Goal: Information Seeking & Learning: Learn about a topic

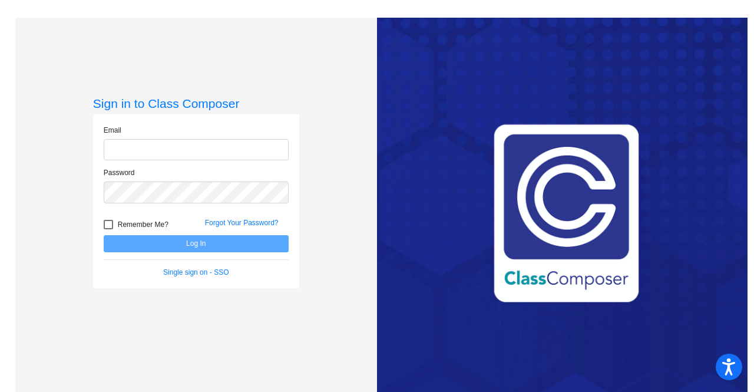
type input "[EMAIL_ADDRESS][PERSON_NAME][DOMAIN_NAME]"
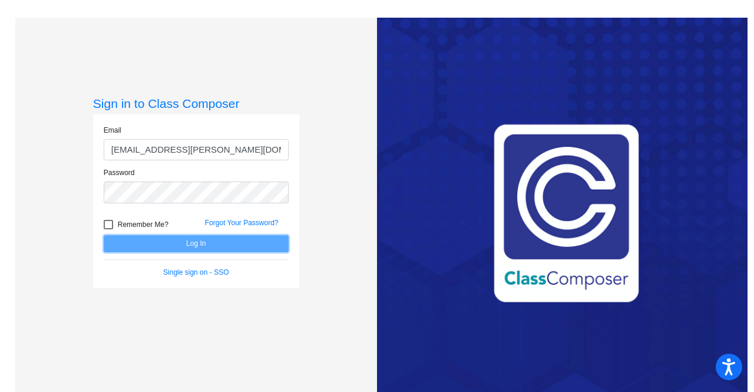
click at [196, 240] on button "Log In" at bounding box center [196, 243] width 185 height 17
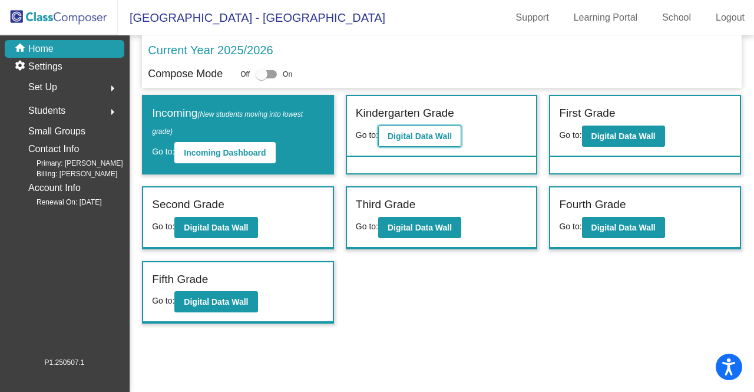
click at [430, 133] on b "Digital Data Wall" at bounding box center [420, 135] width 64 height 9
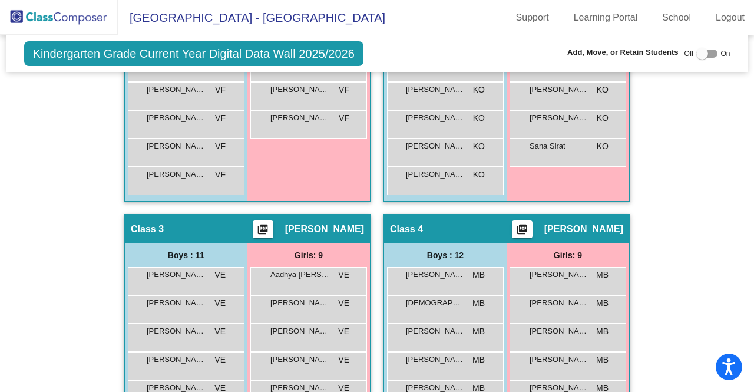
scroll to position [504, 0]
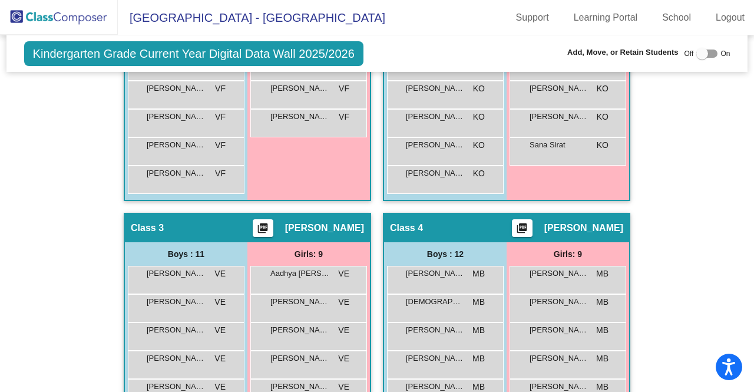
click at [74, 17] on img at bounding box center [59, 17] width 118 height 35
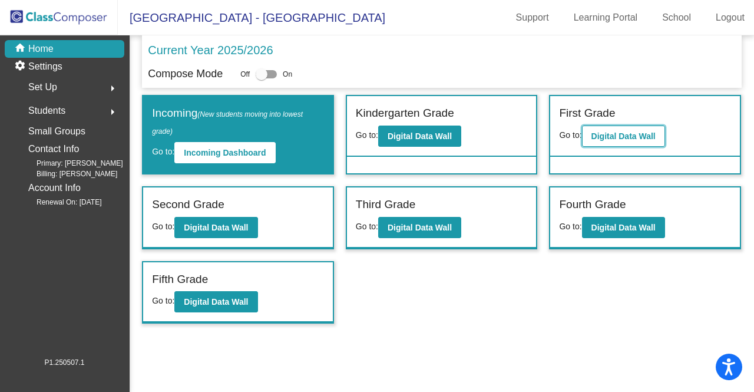
click at [624, 138] on b "Digital Data Wall" at bounding box center [623, 135] width 64 height 9
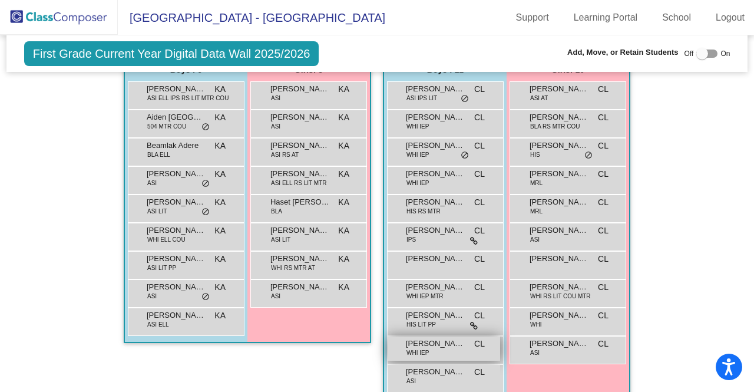
scroll to position [305, 0]
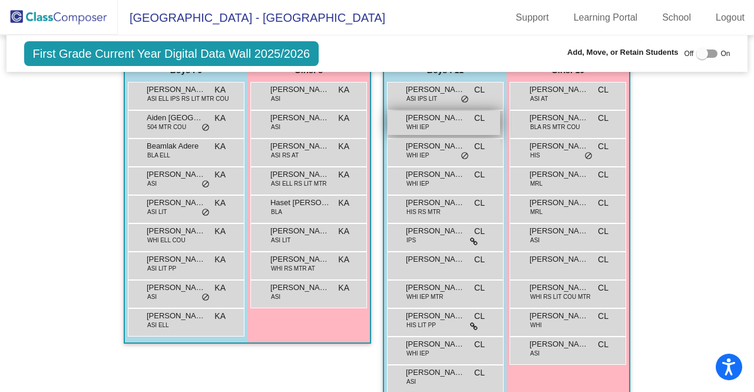
click at [411, 117] on span "[PERSON_NAME]" at bounding box center [435, 118] width 59 height 12
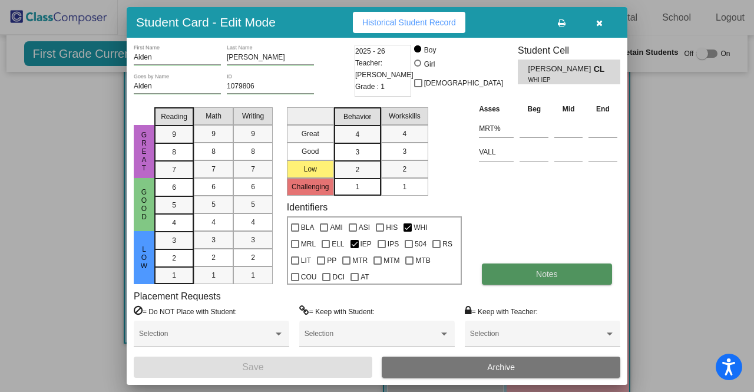
click at [542, 271] on span "Notes" at bounding box center [547, 273] width 22 height 9
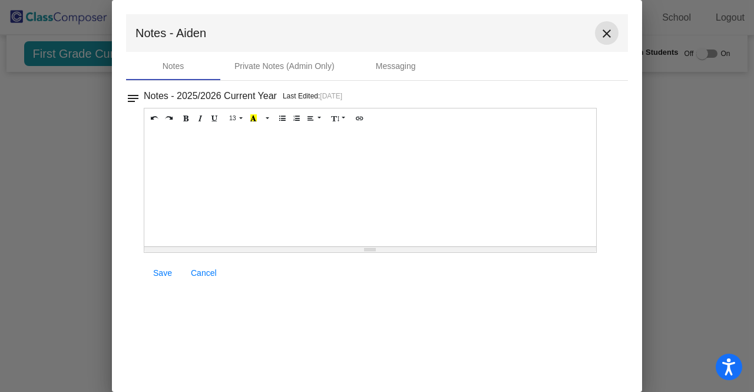
click at [606, 31] on mat-icon "close" at bounding box center [607, 34] width 14 height 14
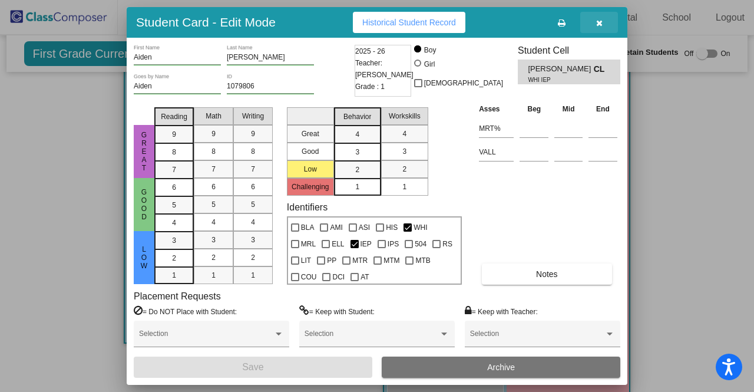
click at [598, 21] on icon "button" at bounding box center [599, 23] width 6 height 8
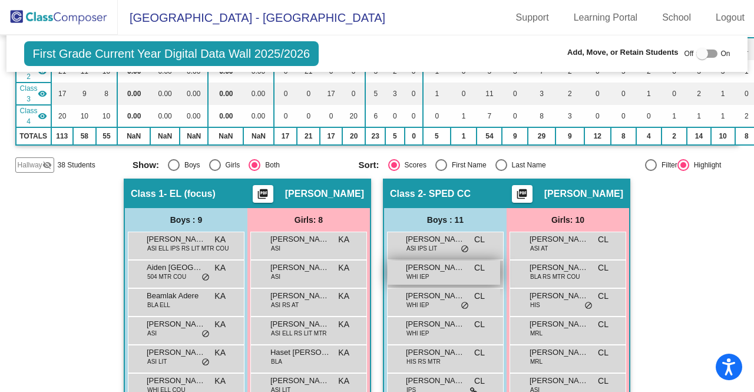
scroll to position [0, 0]
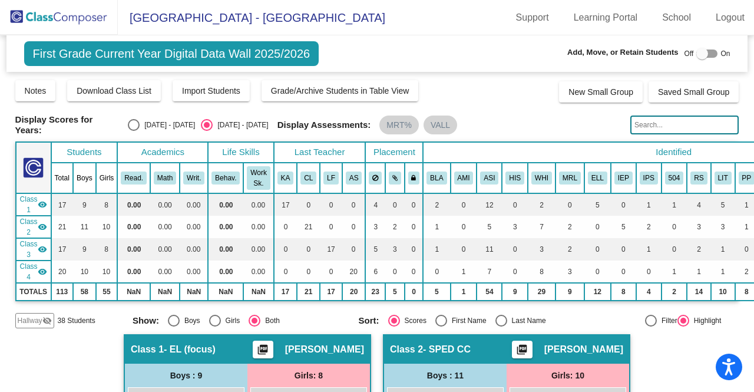
click at [138, 119] on div "Select an option" at bounding box center [134, 125] width 12 height 12
click at [134, 131] on input "[DATE] - [DATE]" at bounding box center [133, 131] width 1 height 1
radio input "true"
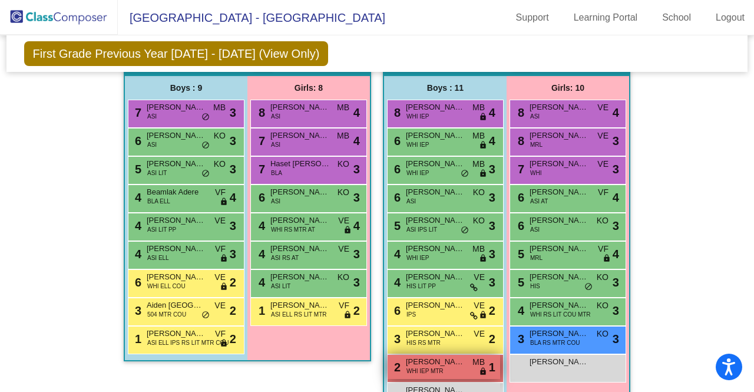
scroll to position [285, 0]
